Goal: Entertainment & Leisure: Consume media (video, audio)

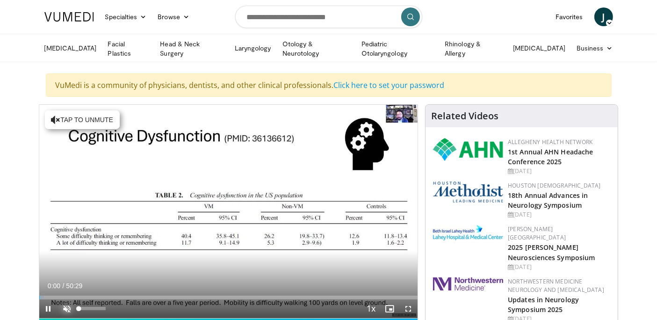
click at [67, 302] on span "Video Player" at bounding box center [67, 308] width 19 height 19
click at [407, 305] on span "Video Player" at bounding box center [408, 308] width 19 height 19
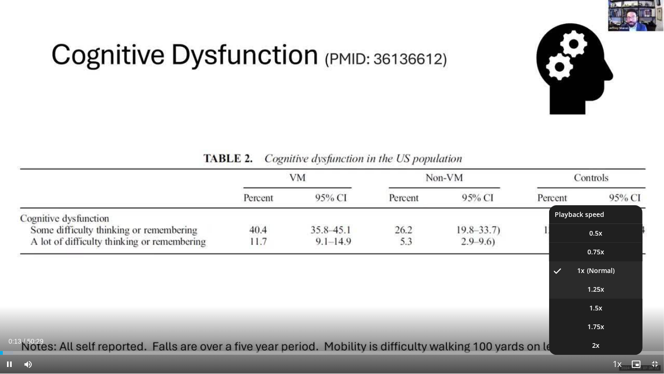
click at [598, 290] on video-js "**********" at bounding box center [332, 187] width 664 height 374
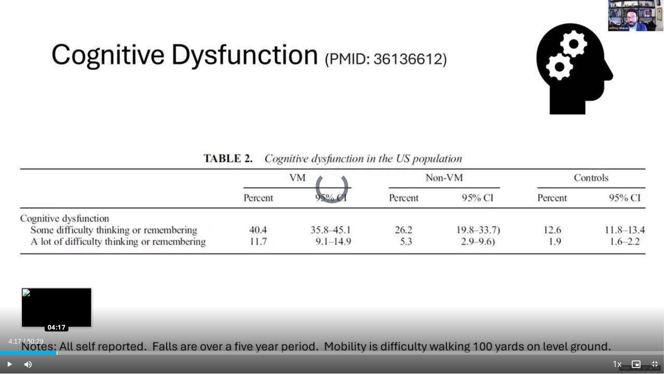
click at [56, 319] on div "Loaded : 2.63% 00:21 04:17" at bounding box center [332, 353] width 664 height 4
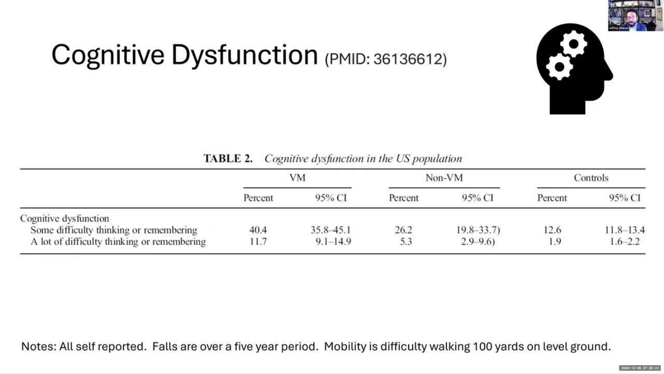
click at [597, 307] on div "10 seconds Tap to unmute" at bounding box center [332, 186] width 664 height 373
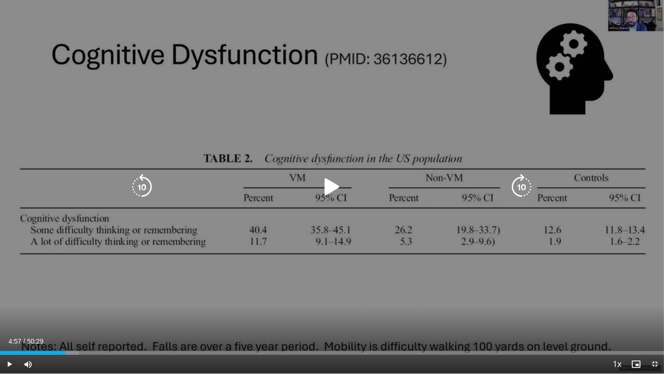
click at [325, 193] on icon "Video Player" at bounding box center [332, 187] width 26 height 26
click at [232, 52] on div "10 seconds Tap to unmute" at bounding box center [332, 186] width 664 height 373
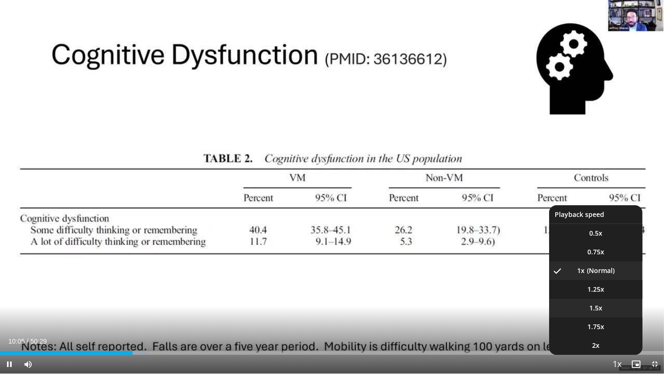
click at [600, 306] on video-js "**********" at bounding box center [332, 187] width 664 height 374
click at [594, 312] on span "1.5x" at bounding box center [596, 307] width 13 height 9
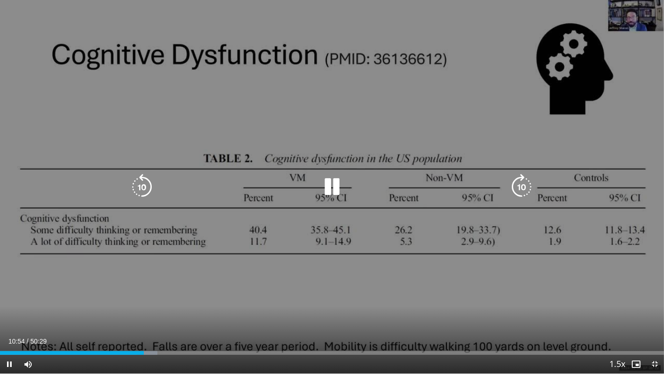
click at [343, 161] on div "10 seconds Tap to unmute" at bounding box center [332, 186] width 664 height 373
click at [331, 188] on icon "Video Player" at bounding box center [332, 187] width 26 height 26
click at [142, 188] on icon "Video Player" at bounding box center [142, 187] width 26 height 26
click at [92, 204] on div "10 seconds Tap to unmute" at bounding box center [332, 186] width 664 height 373
drag, startPoint x: 37, startPoint y: 200, endPoint x: 163, endPoint y: 208, distance: 125.5
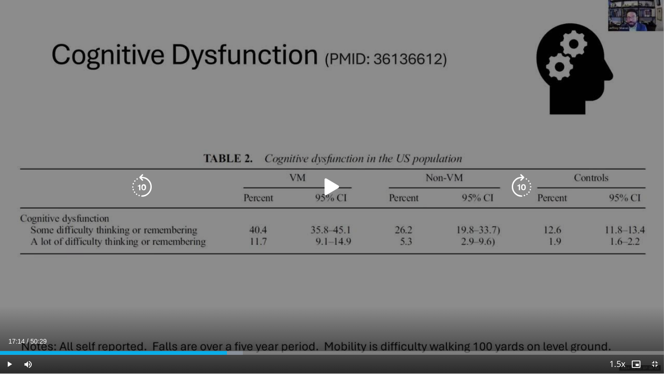
click at [163, 208] on div "10 seconds Tap to unmute" at bounding box center [332, 186] width 664 height 373
click at [303, 244] on div "10 seconds Tap to unmute" at bounding box center [332, 186] width 664 height 373
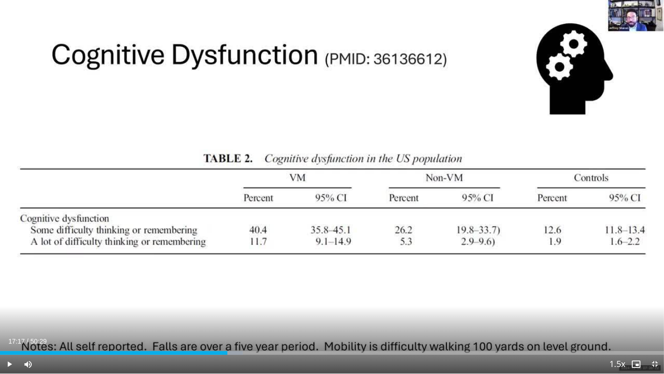
click at [303, 244] on div "10 seconds Tap to unmute" at bounding box center [332, 186] width 664 height 373
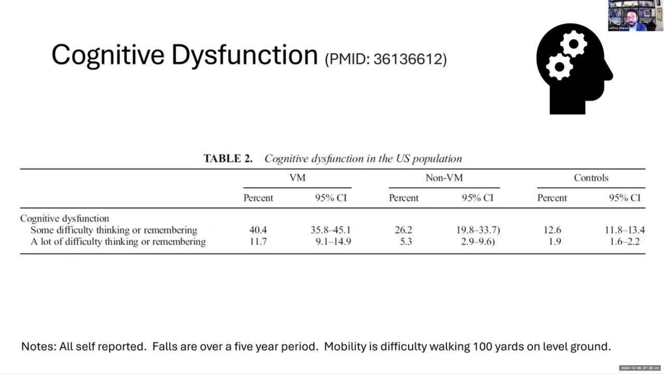
click at [349, 225] on div "10 seconds Tap to unmute" at bounding box center [332, 186] width 664 height 373
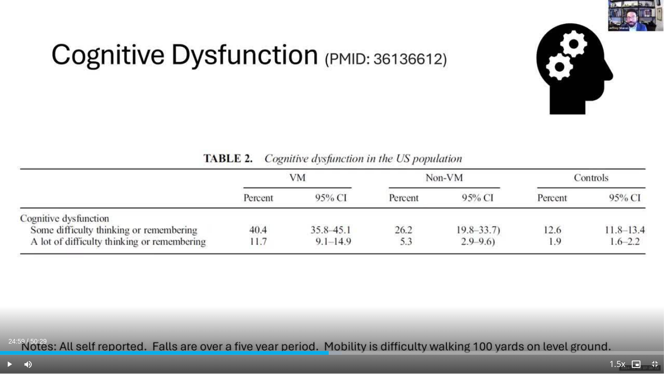
click at [303, 244] on div "10 seconds Tap to unmute" at bounding box center [332, 186] width 664 height 373
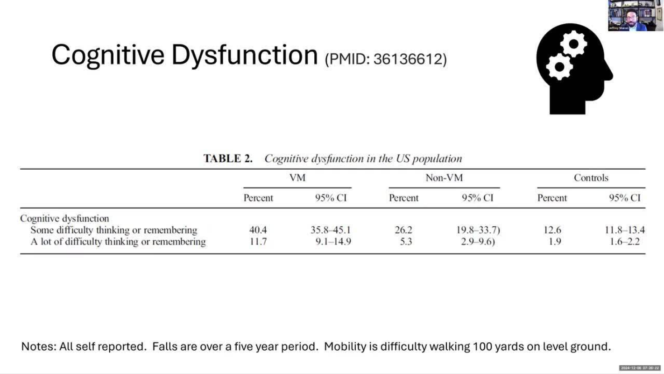
click at [343, 214] on div "10 seconds Tap to unmute" at bounding box center [332, 186] width 664 height 373
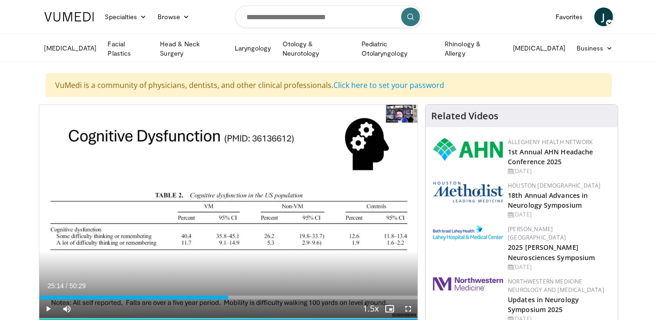
drag, startPoint x: 633, startPoint y: 238, endPoint x: 595, endPoint y: 267, distance: 47.0
